Goal: Navigation & Orientation: Find specific page/section

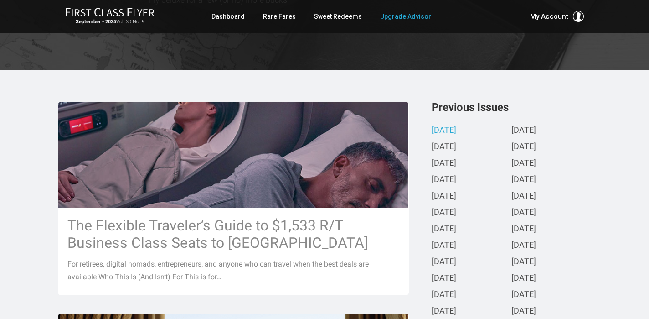
scroll to position [147, 0]
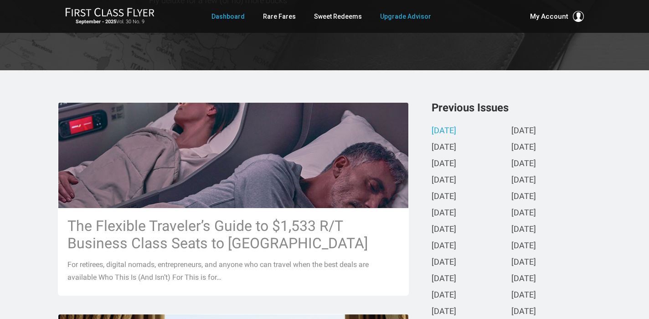
click at [239, 17] on link "Dashboard" at bounding box center [228, 16] width 33 height 16
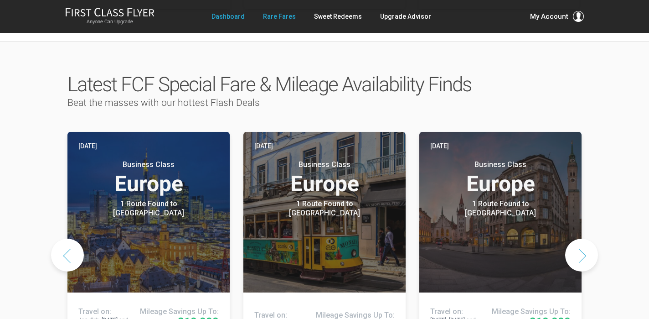
scroll to position [418, 0]
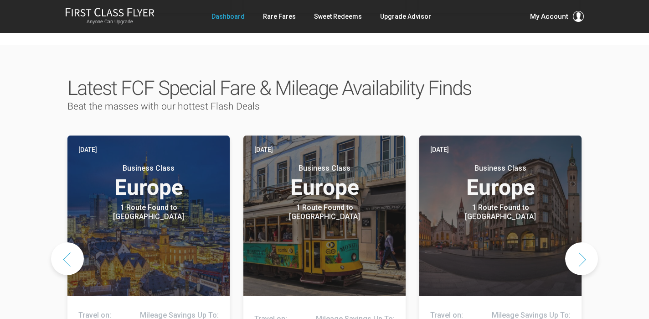
click at [593, 242] on button "Next slide" at bounding box center [581, 258] width 33 height 33
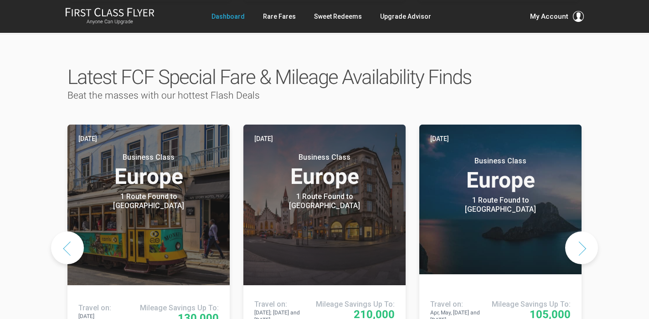
scroll to position [427, 0]
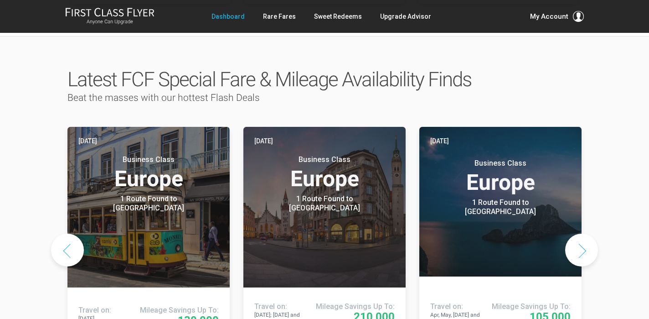
click at [578, 233] on button "Next slide" at bounding box center [581, 249] width 33 height 33
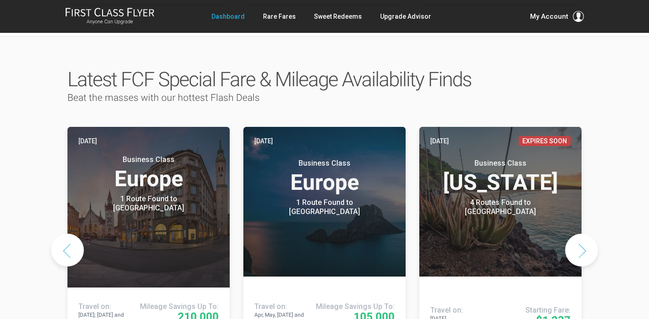
click at [578, 233] on button "Next slide" at bounding box center [581, 249] width 33 height 33
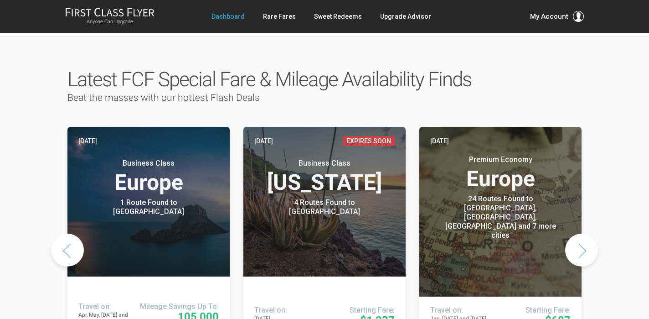
click at [578, 233] on button "Next slide" at bounding box center [581, 249] width 33 height 33
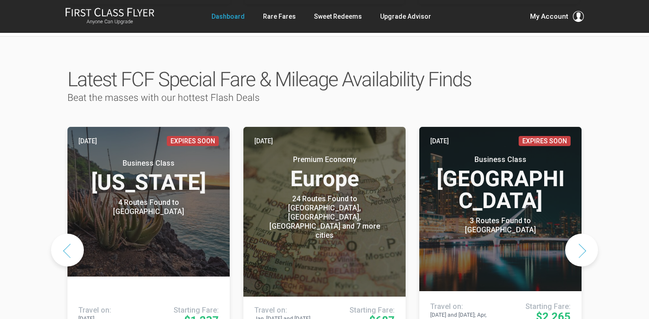
click at [578, 233] on button "Next slide" at bounding box center [581, 249] width 33 height 33
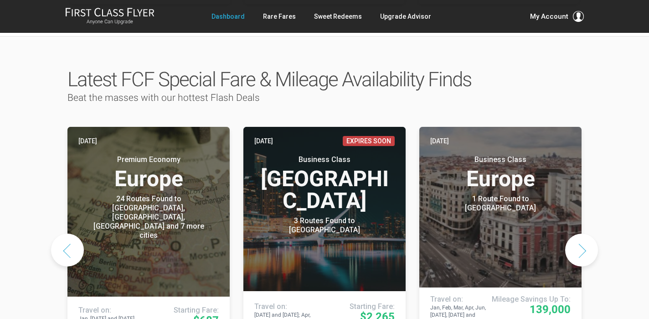
click at [578, 233] on button "Next slide" at bounding box center [581, 249] width 33 height 33
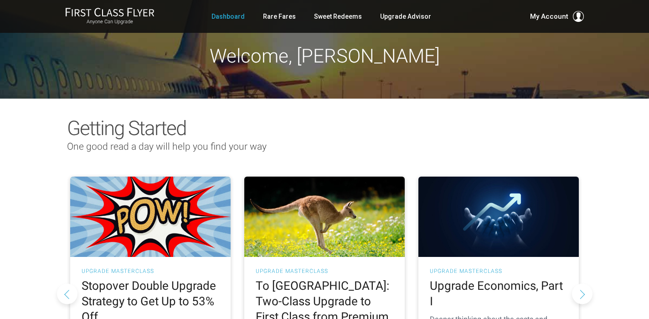
scroll to position [0, 0]
click at [291, 18] on link "Rare Fares" at bounding box center [279, 16] width 33 height 16
